Goal: Transaction & Acquisition: Purchase product/service

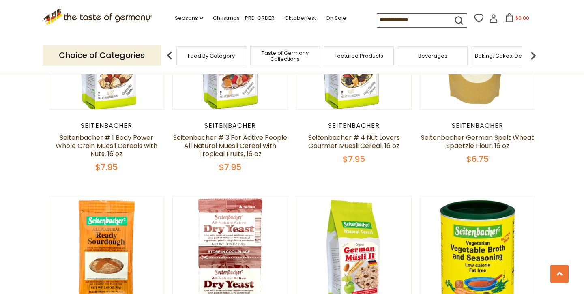
scroll to position [757, 0]
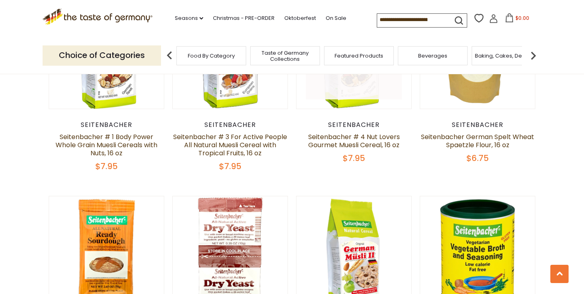
click at [355, 91] on link at bounding box center [354, 51] width 96 height 96
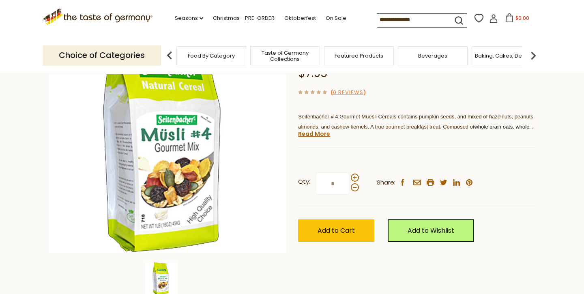
scroll to position [101, 0]
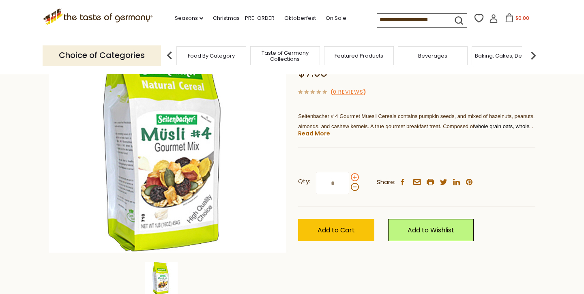
click at [352, 176] on span at bounding box center [355, 177] width 8 height 8
click at [349, 176] on input "*" at bounding box center [332, 183] width 33 height 22
click at [353, 186] on span at bounding box center [355, 187] width 8 height 8
click at [349, 186] on input "*" at bounding box center [332, 183] width 33 height 22
click at [353, 177] on span at bounding box center [355, 177] width 8 height 8
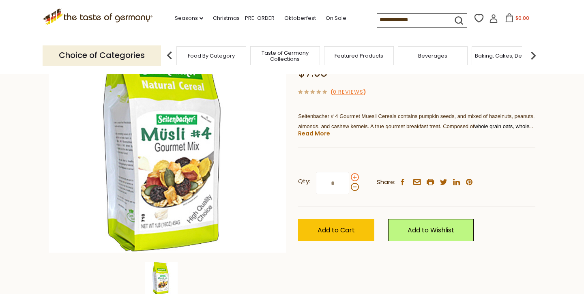
click at [349, 177] on input "*" at bounding box center [332, 183] width 33 height 22
type input "*"
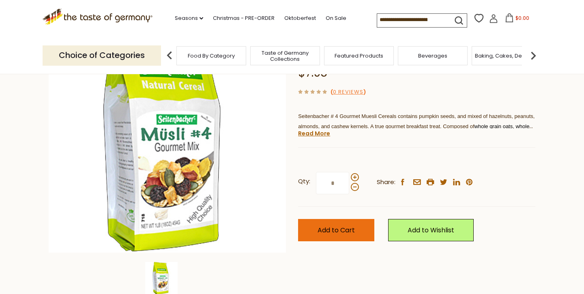
type input "*"
click at [334, 230] on span "Add to Cart" at bounding box center [335, 229] width 37 height 9
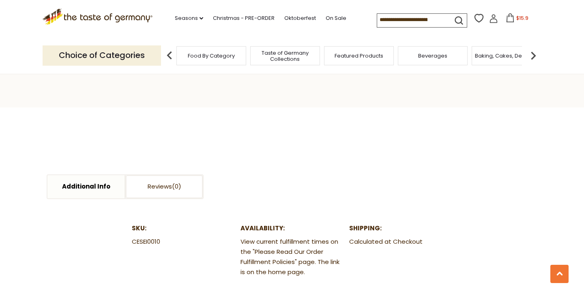
scroll to position [329, 0]
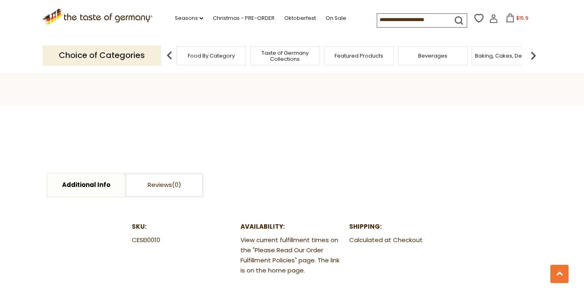
click at [512, 15] on icon at bounding box center [509, 17] width 9 height 9
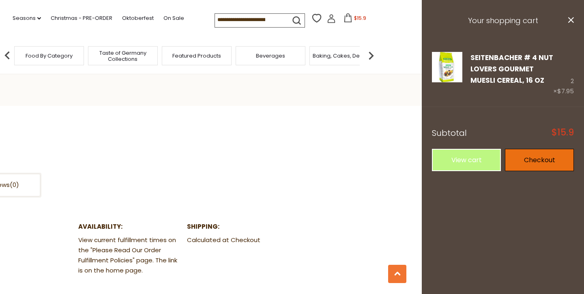
click at [533, 158] on link "Checkout" at bounding box center [539, 160] width 69 height 22
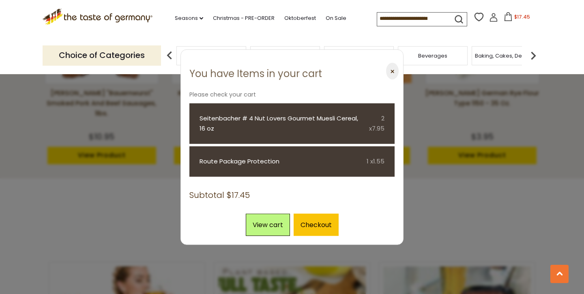
scroll to position [741, 0]
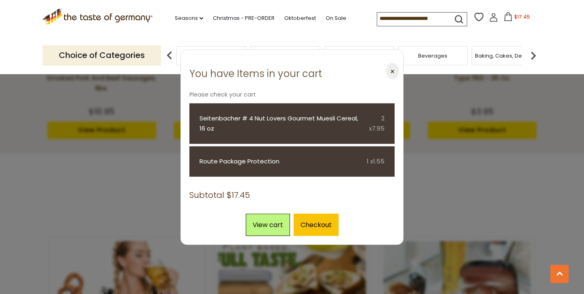
click at [450, 200] on div at bounding box center [292, 147] width 584 height 294
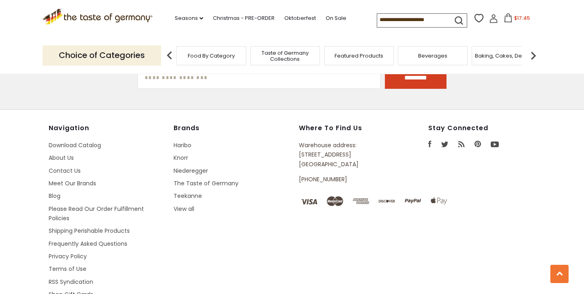
scroll to position [1483, 0]
